Goal: Task Accomplishment & Management: Use online tool/utility

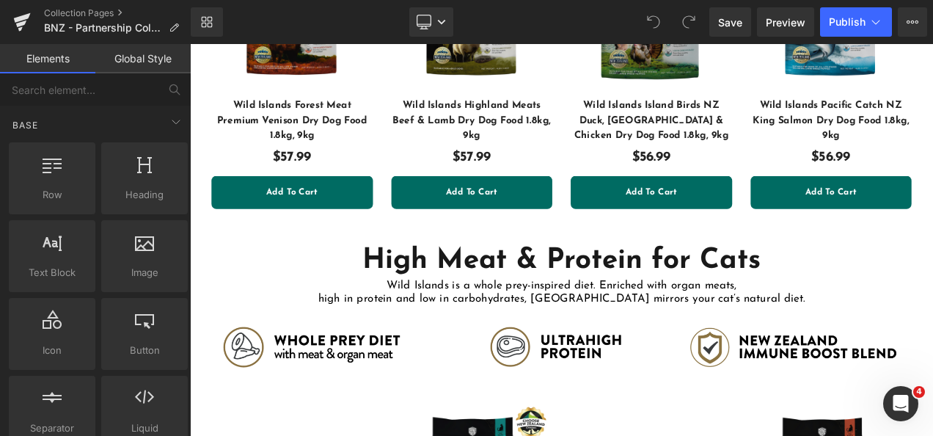
scroll to position [21, 0]
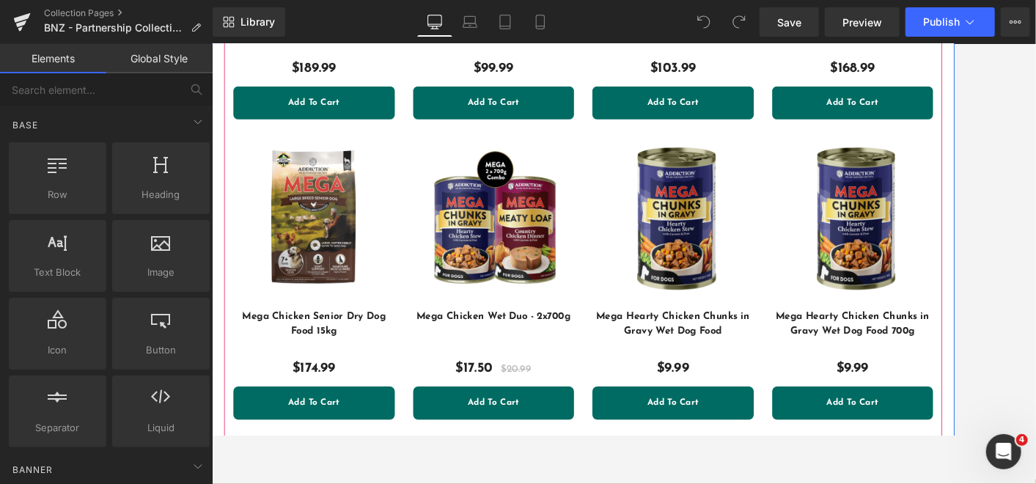
scroll to position [3827, 0]
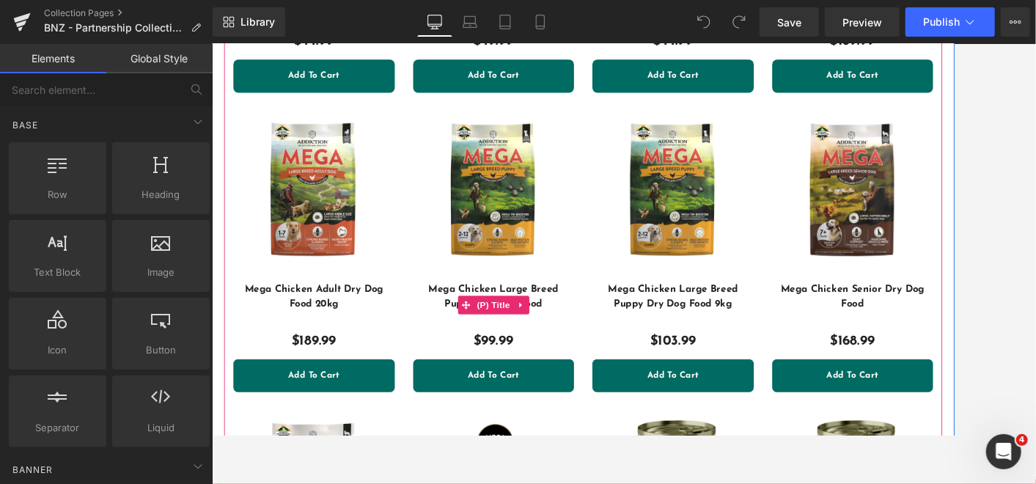
click at [623, 337] on link "Mega Chicken Large Breed Puppy Dry Dog Food" at bounding box center [548, 353] width 193 height 53
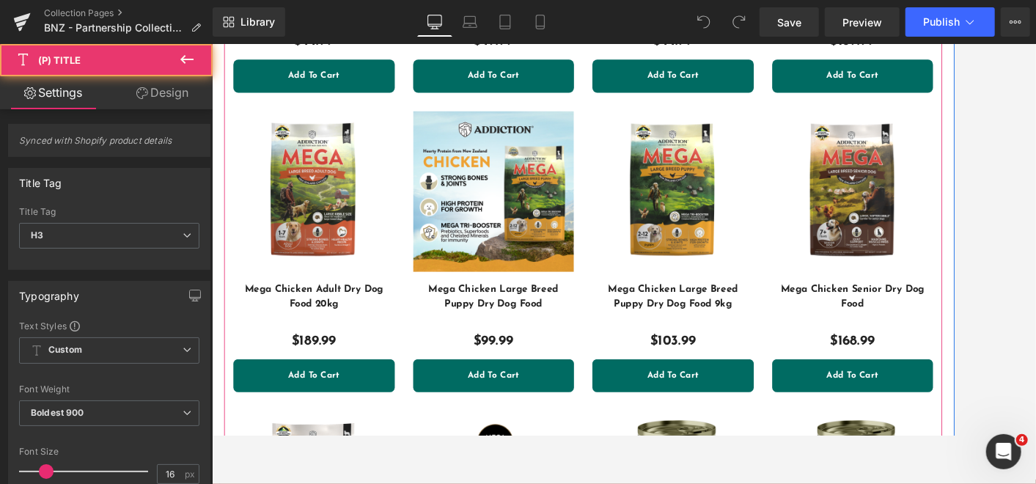
click at [623, 253] on img at bounding box center [548, 219] width 193 height 193
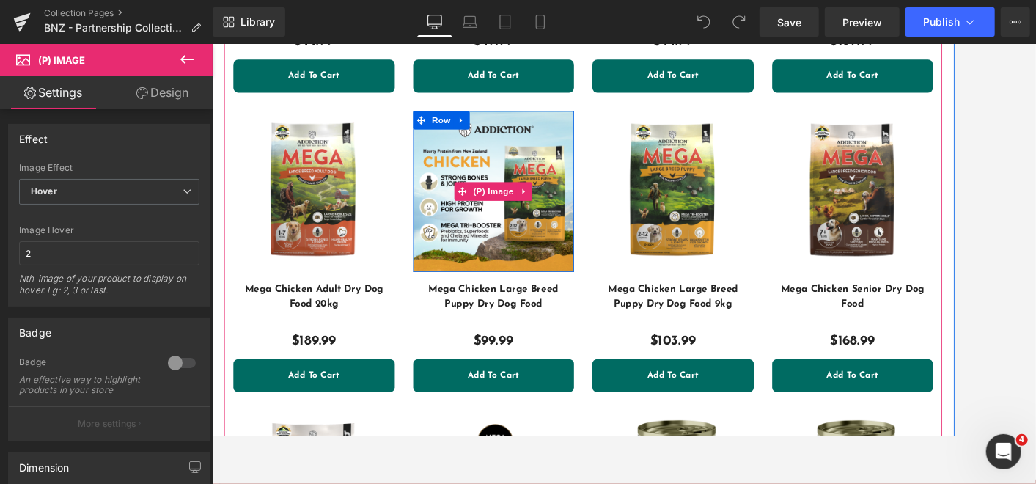
click at [613, 270] on img at bounding box center [548, 219] width 193 height 193
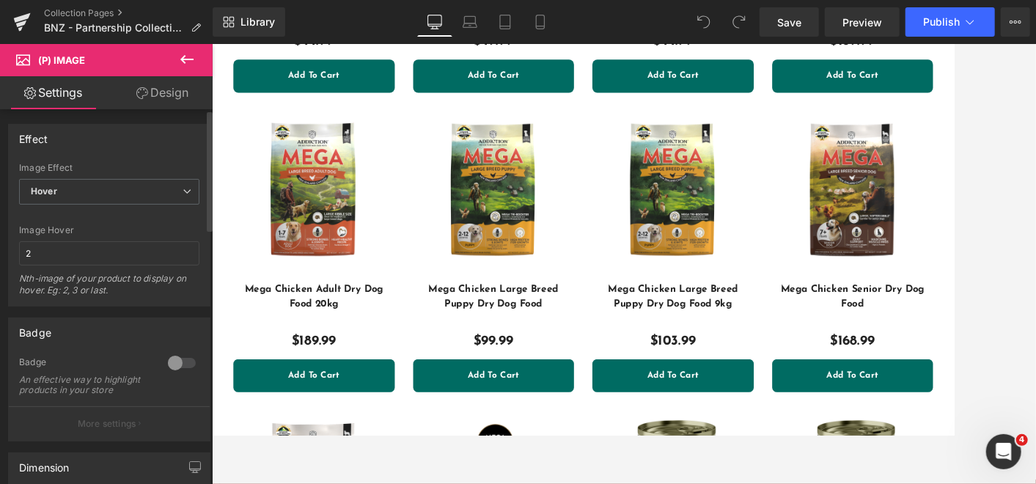
scroll to position [326, 0]
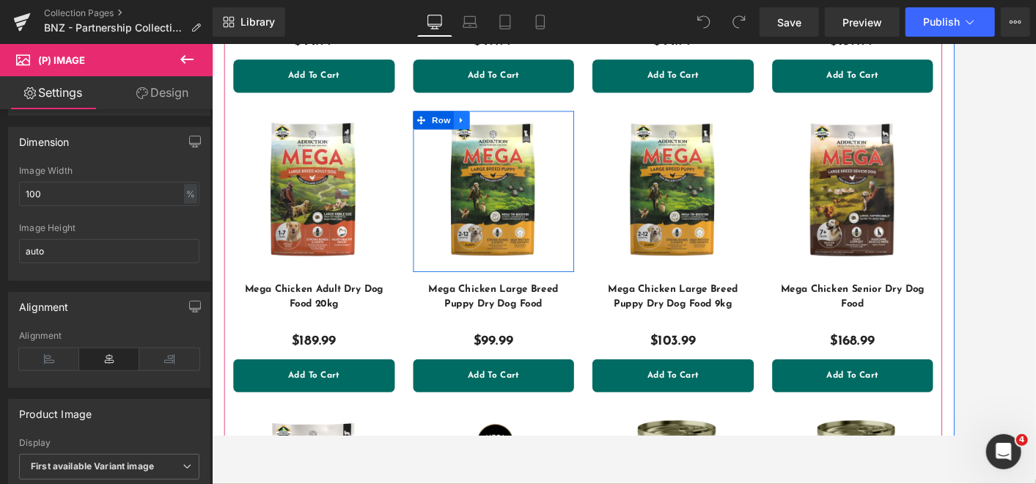
click at [504, 128] on icon at bounding box center [509, 133] width 10 height 11
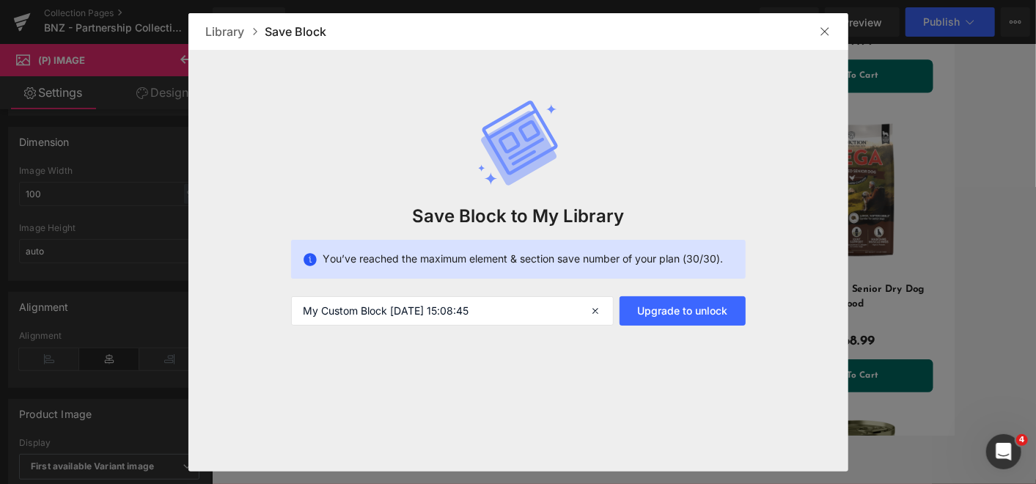
click at [823, 32] on img at bounding box center [825, 32] width 12 height 12
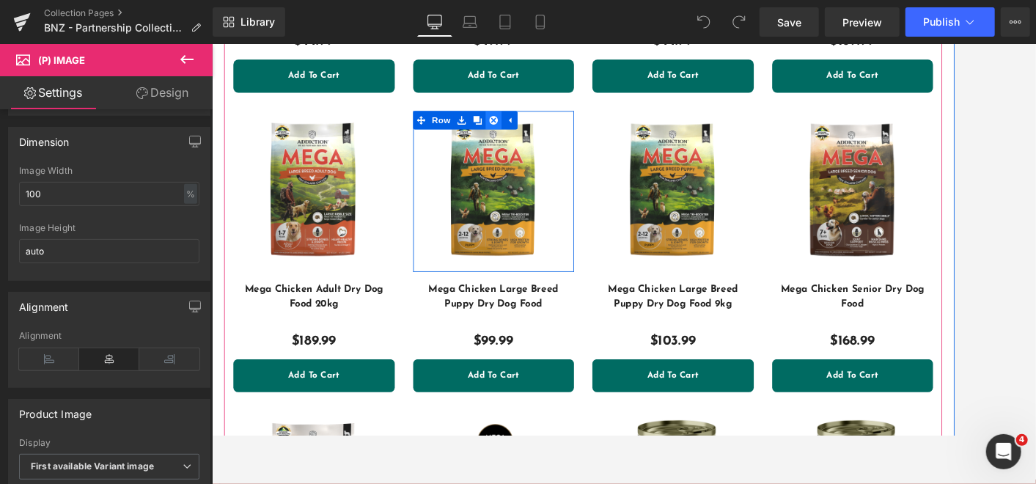
click at [543, 129] on icon at bounding box center [548, 134] width 10 height 10
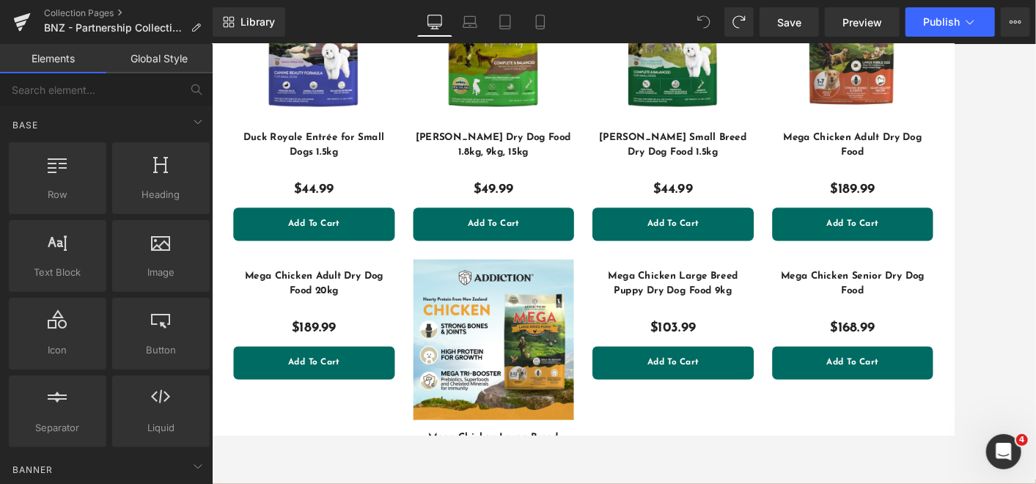
scroll to position [3737, 0]
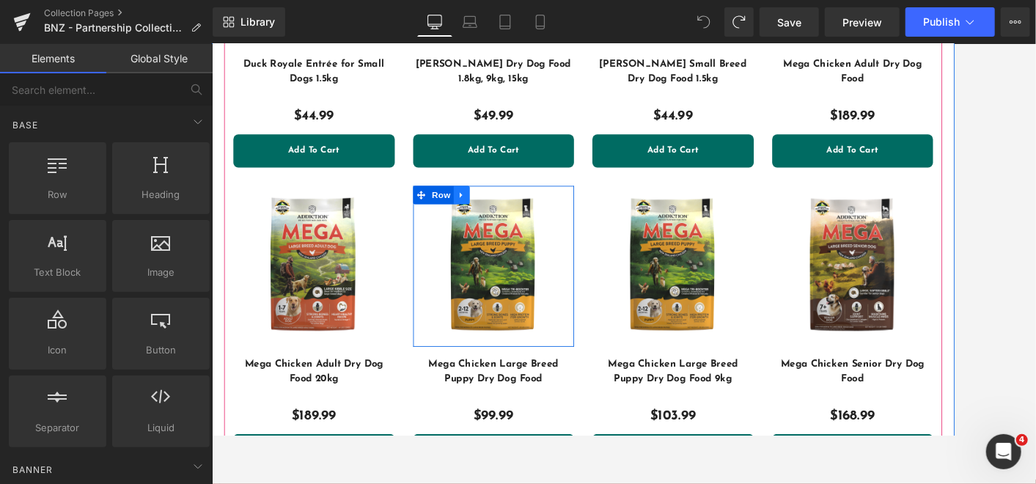
click at [507, 221] on icon at bounding box center [508, 224] width 3 height 7
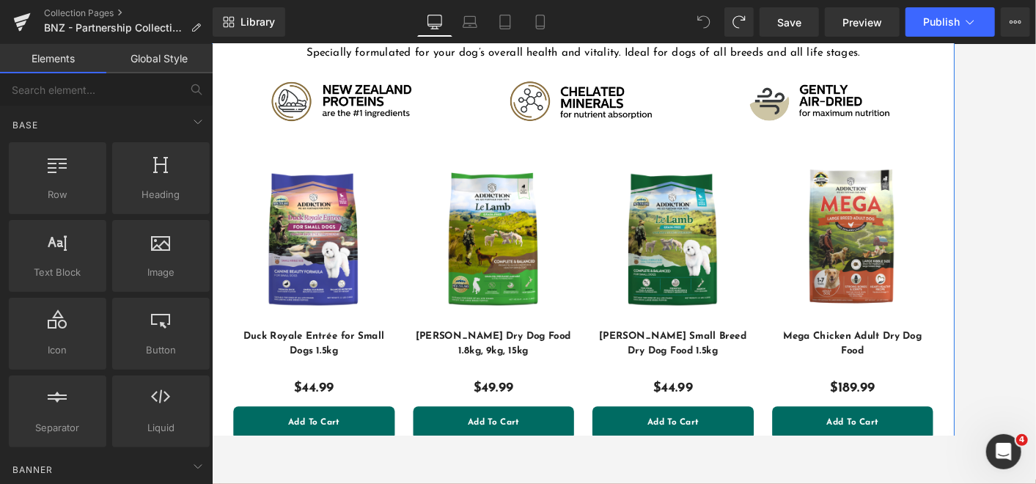
scroll to position [3168, 0]
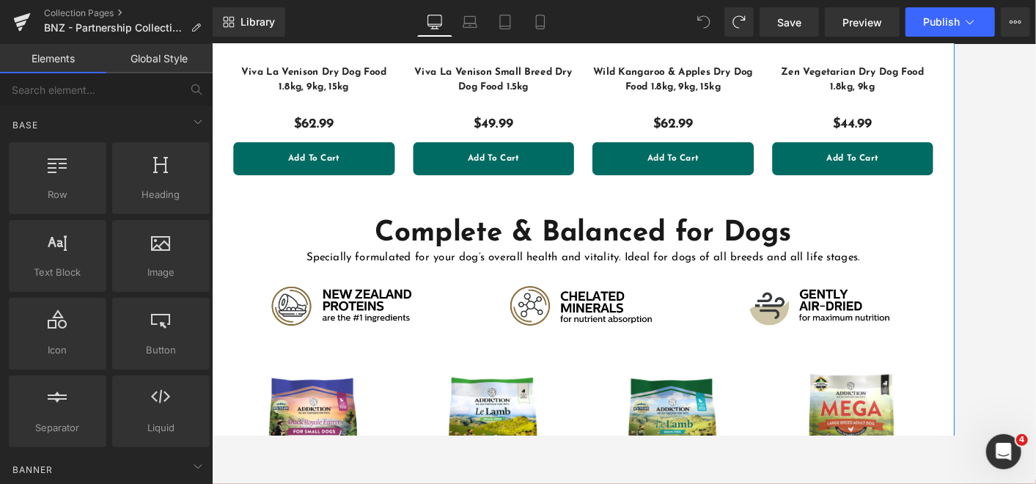
click at [568, 251] on h1 "Complete & Balanced for Dogs" at bounding box center [655, 270] width 858 height 44
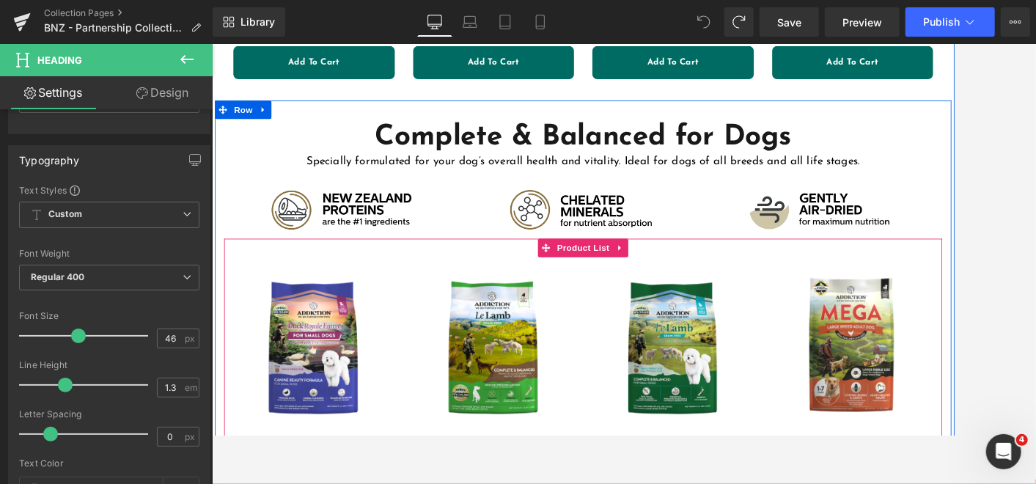
scroll to position [3249, 0]
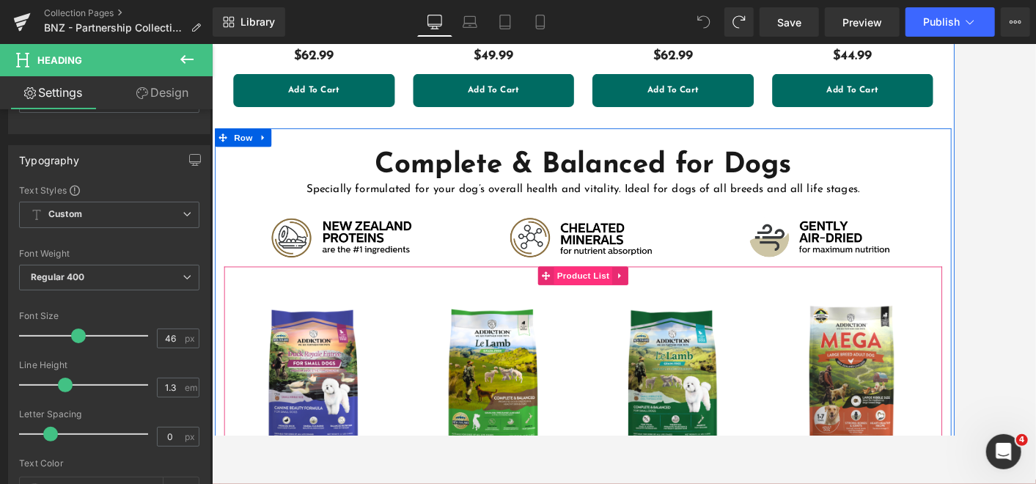
click at [661, 309] on span "Product List" at bounding box center [655, 320] width 70 height 22
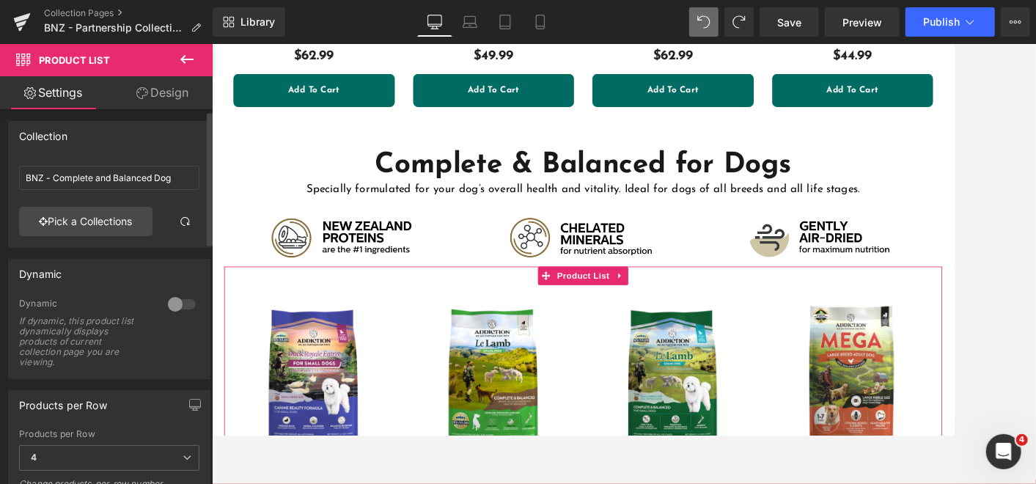
scroll to position [0, 0]
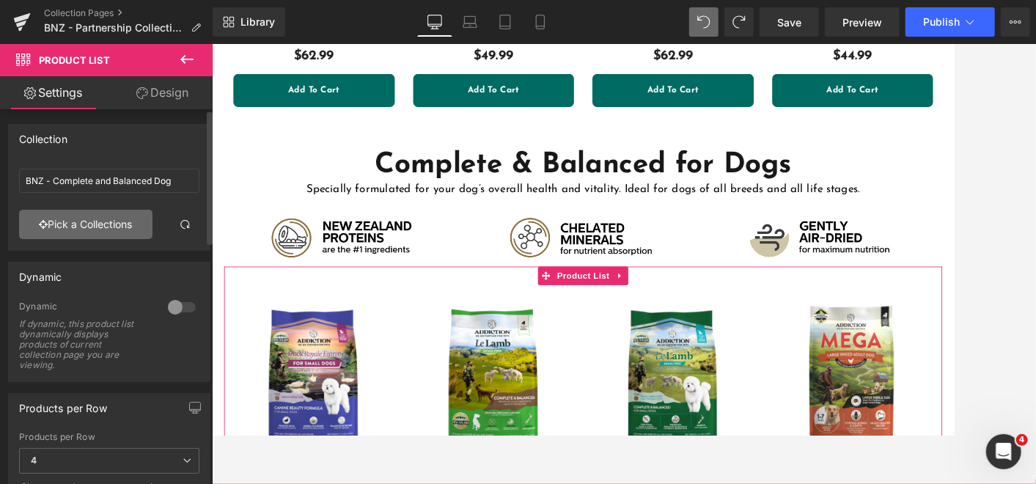
click at [115, 226] on link "Pick a Collections" at bounding box center [85, 224] width 133 height 29
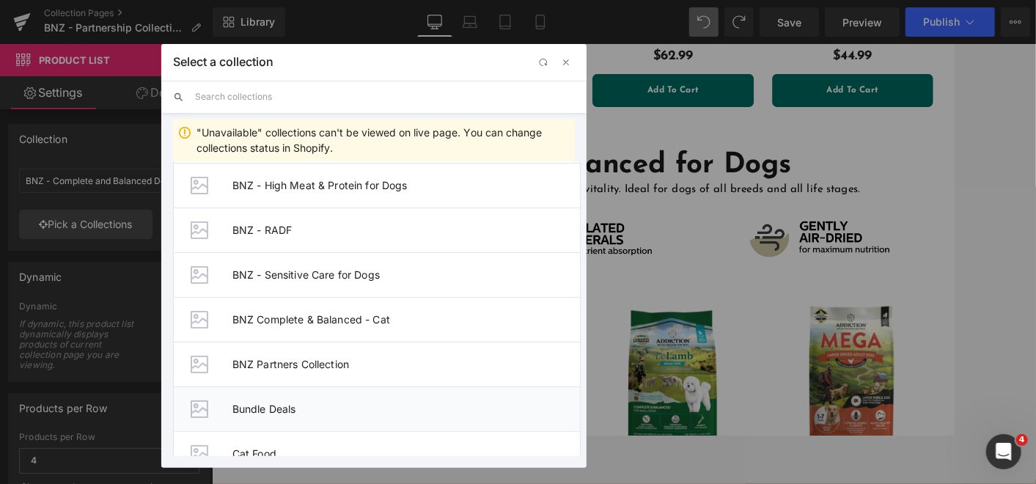
scroll to position [651, 0]
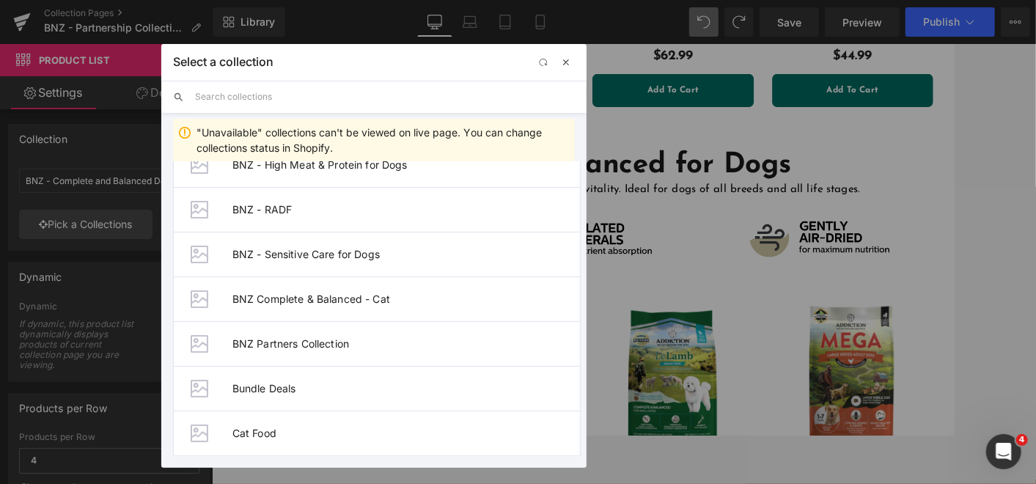
click at [563, 60] on span "button" at bounding box center [566, 62] width 12 height 12
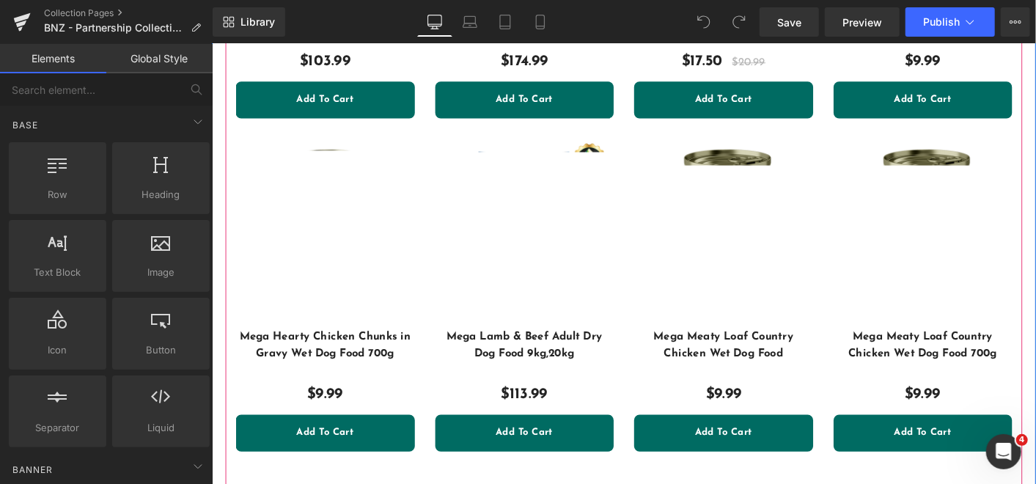
scroll to position [4163, 0]
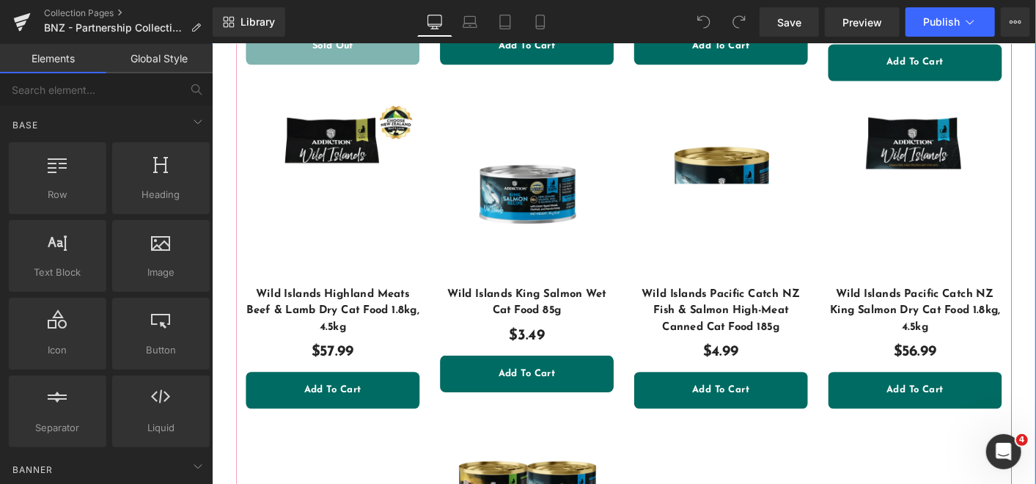
scroll to position [2036, 0]
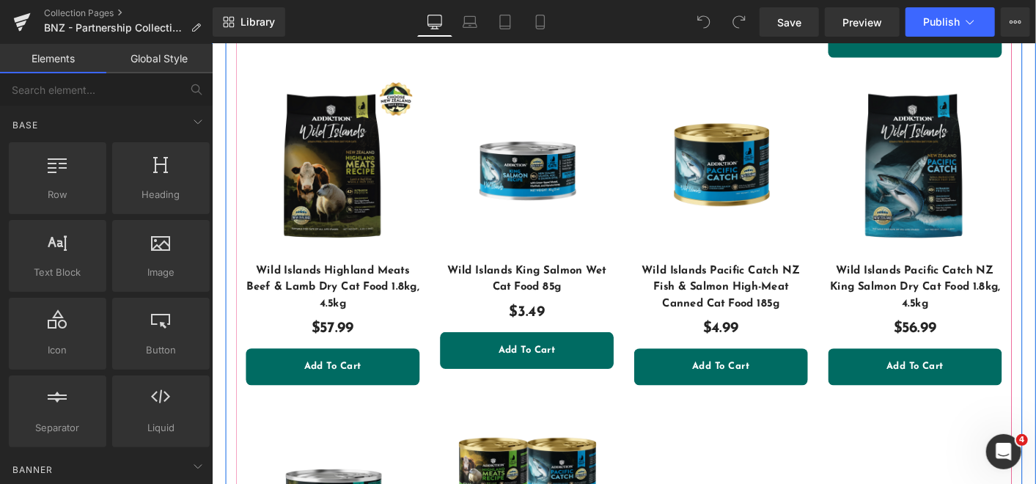
click at [954, 455] on div "%" at bounding box center [655, 53] width 836 height 1458
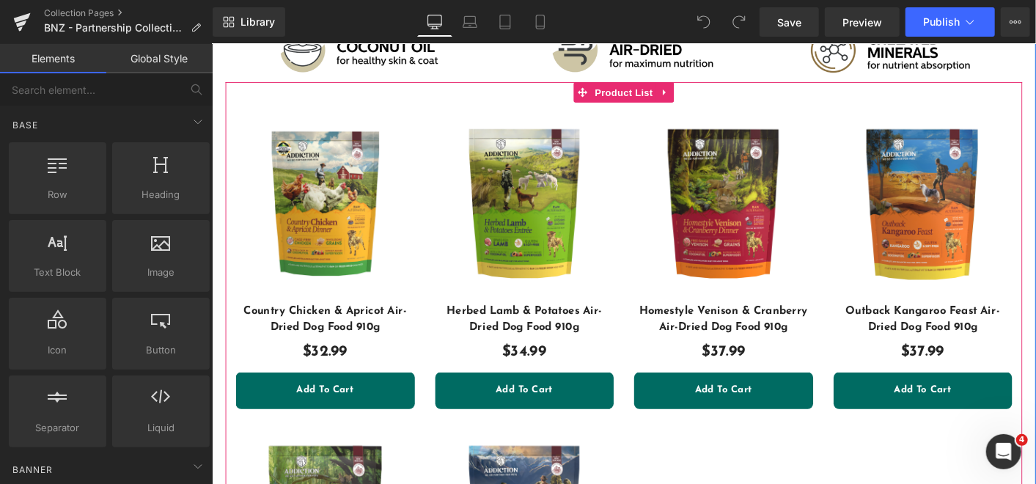
scroll to position [5295, 0]
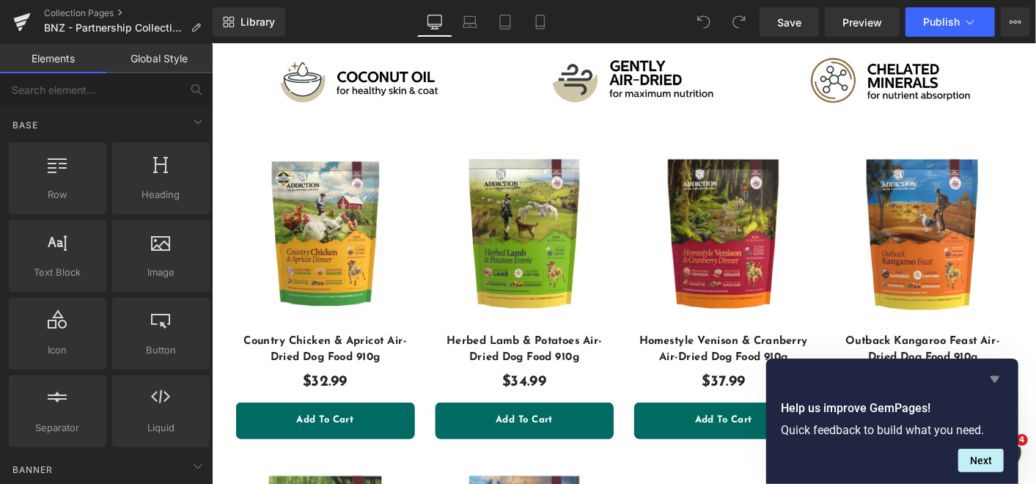
click at [997, 373] on icon "Hide survey" at bounding box center [995, 379] width 18 height 18
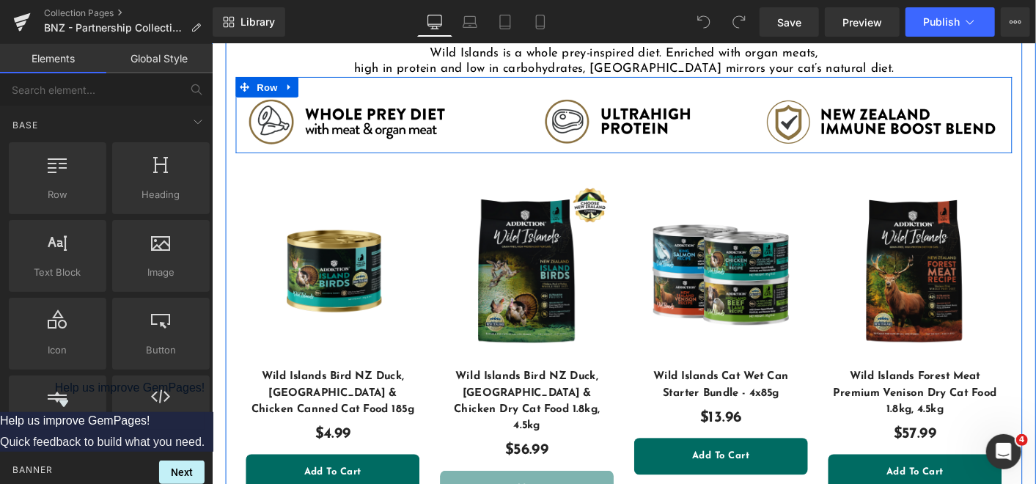
scroll to position [1303, 0]
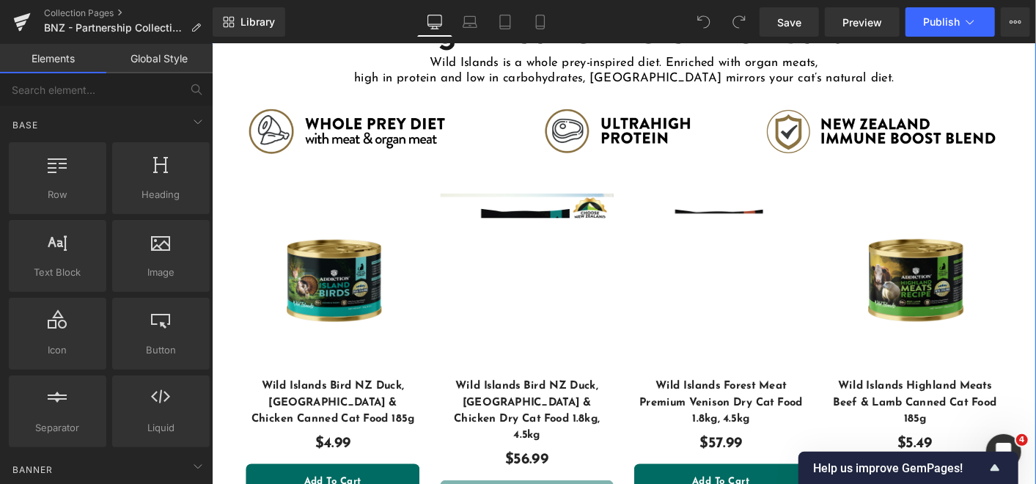
scroll to position [1303, 0]
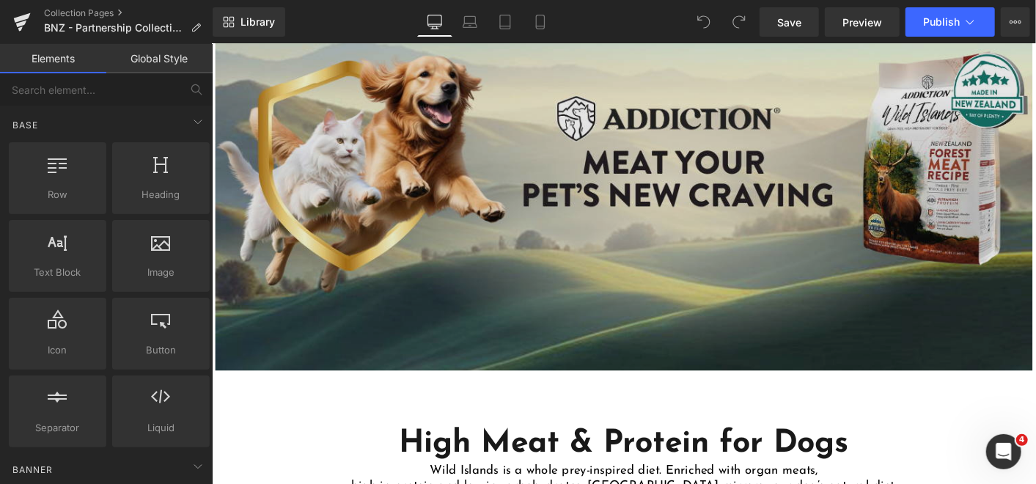
scroll to position [19, 0]
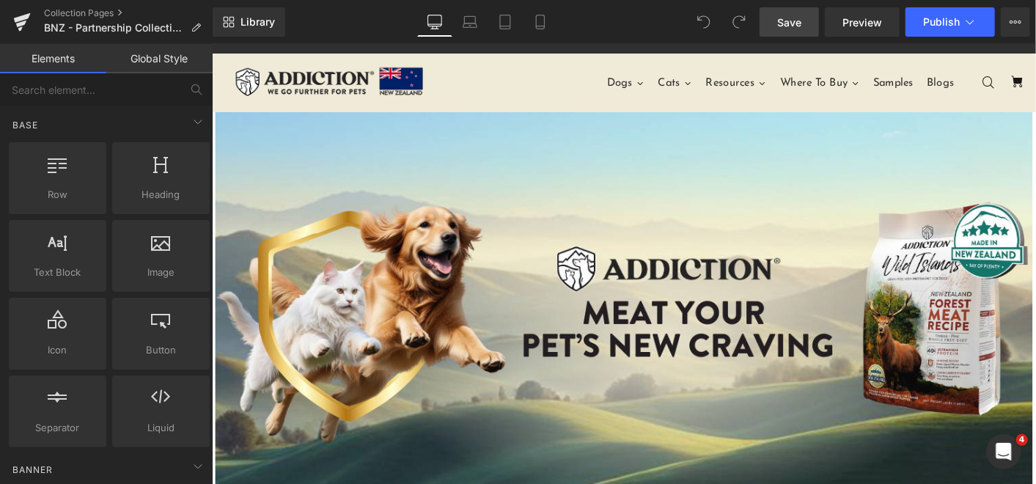
click at [798, 21] on span "Save" at bounding box center [789, 22] width 24 height 15
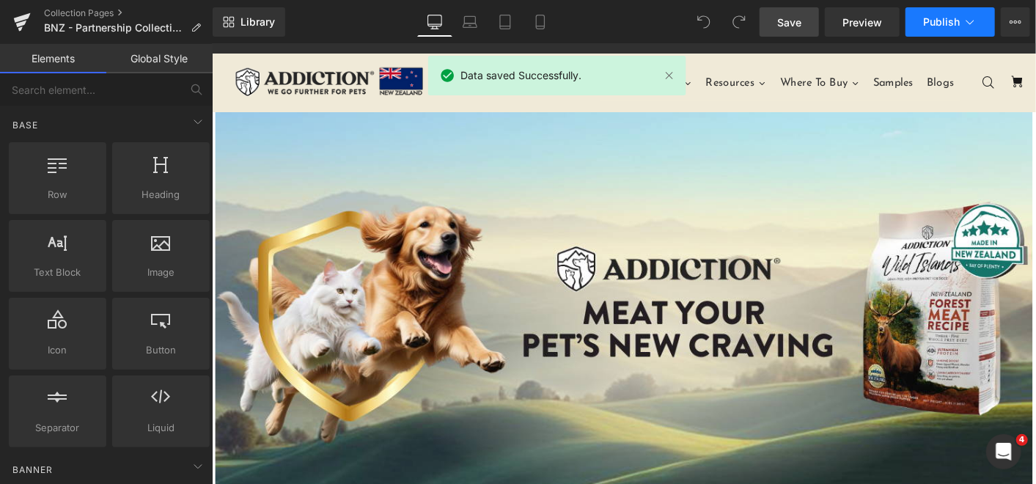
click at [933, 18] on span "Publish" at bounding box center [941, 22] width 37 height 12
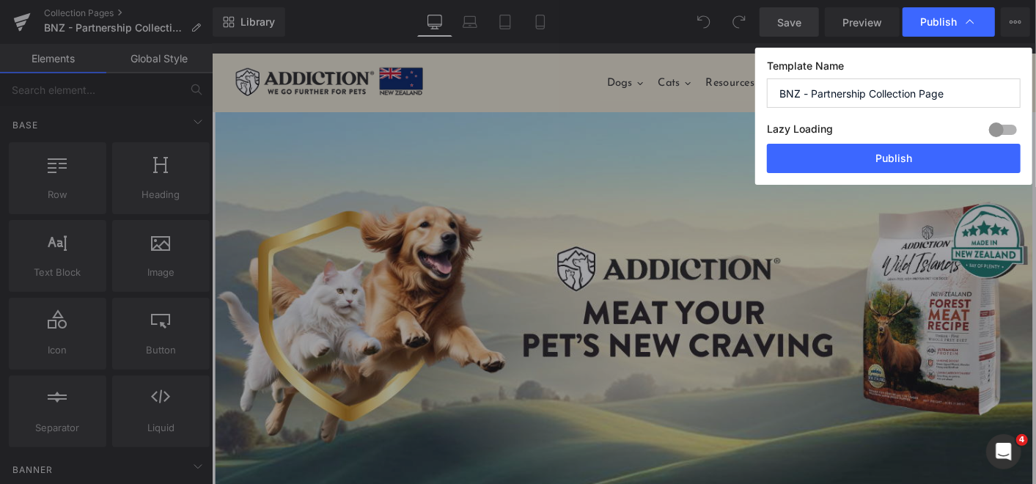
click at [997, 128] on div at bounding box center [1002, 129] width 35 height 23
drag, startPoint x: 908, startPoint y: 159, endPoint x: 919, endPoint y: 123, distance: 37.4
click at [919, 123] on div "Template Name BNZ - Partnership Collection Page Lazy Loading Build Upgrade plan…" at bounding box center [893, 116] width 277 height 137
click at [1010, 126] on div at bounding box center [1002, 129] width 35 height 23
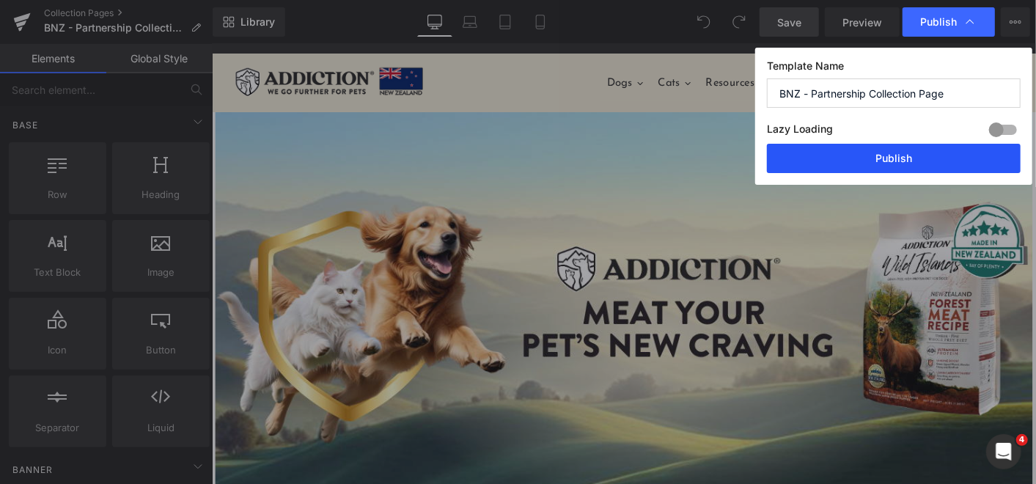
click at [927, 148] on button "Publish" at bounding box center [894, 158] width 254 height 29
